Goal: Task Accomplishment & Management: Use online tool/utility

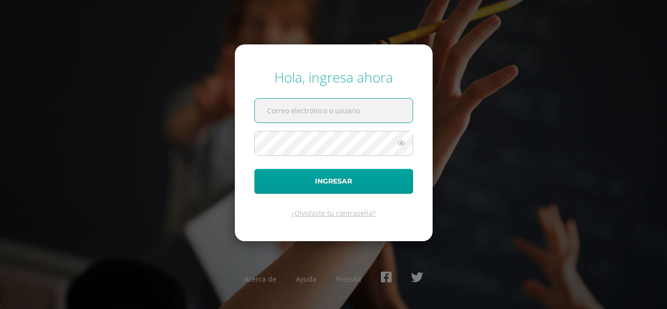
click at [271, 119] on input "text" at bounding box center [334, 111] width 158 height 24
type input "[PERSON_NAME][DOMAIN_NAME][EMAIL_ADDRESS][DOMAIN_NAME]"
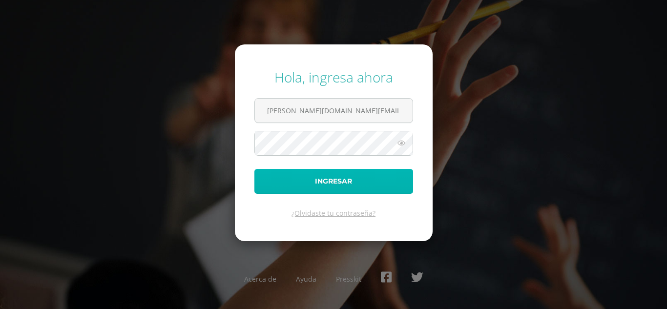
click at [333, 184] on button "Ingresar" at bounding box center [333, 181] width 159 height 25
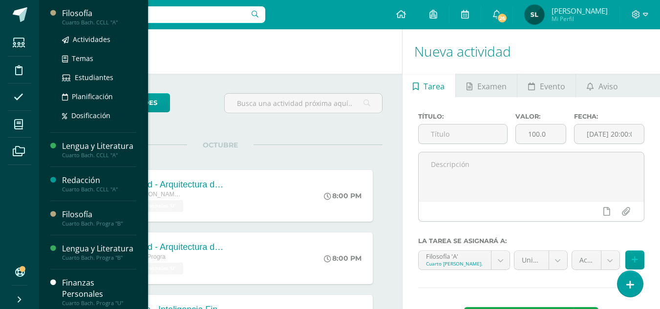
click at [92, 20] on div "Cuarto Bach. CCLL "A"" at bounding box center [99, 22] width 74 height 7
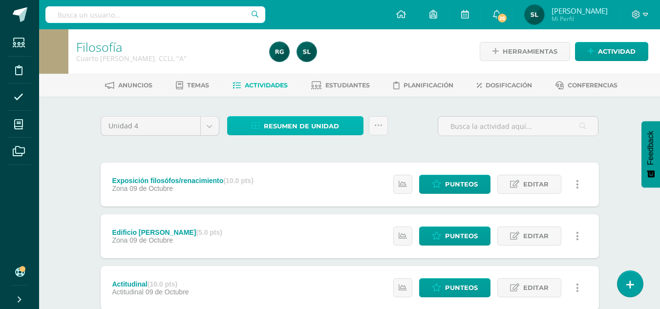
click at [288, 123] on span "Resumen de unidad" at bounding box center [301, 126] width 75 height 18
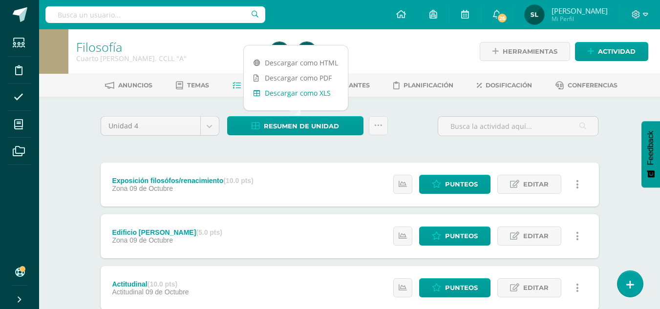
click at [314, 99] on link "Descargar como XLS" at bounding box center [296, 92] width 104 height 15
